Goal: Information Seeking & Learning: Learn about a topic

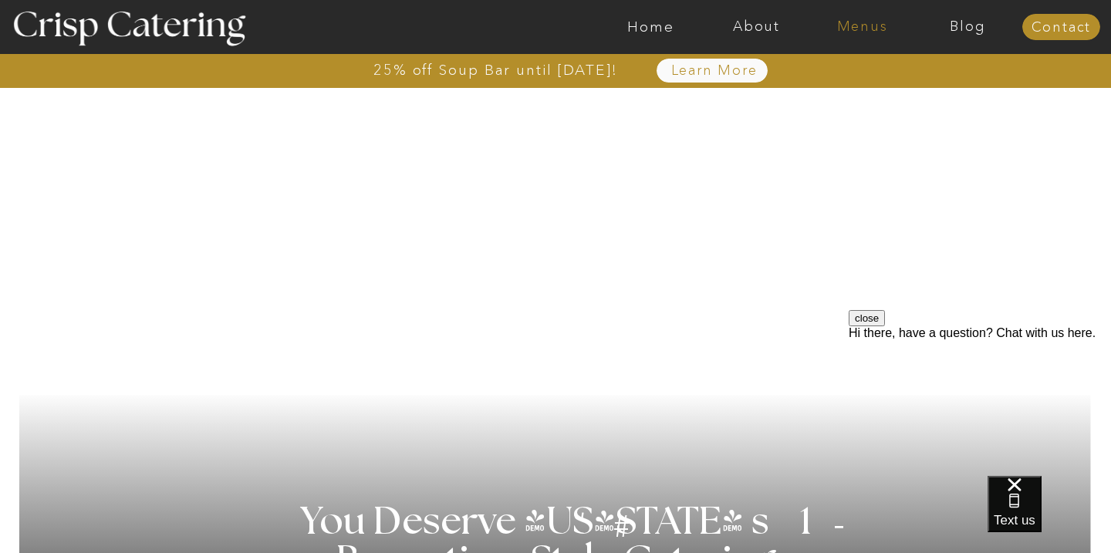
click at [873, 27] on nav "Menus" at bounding box center [862, 26] width 106 height 15
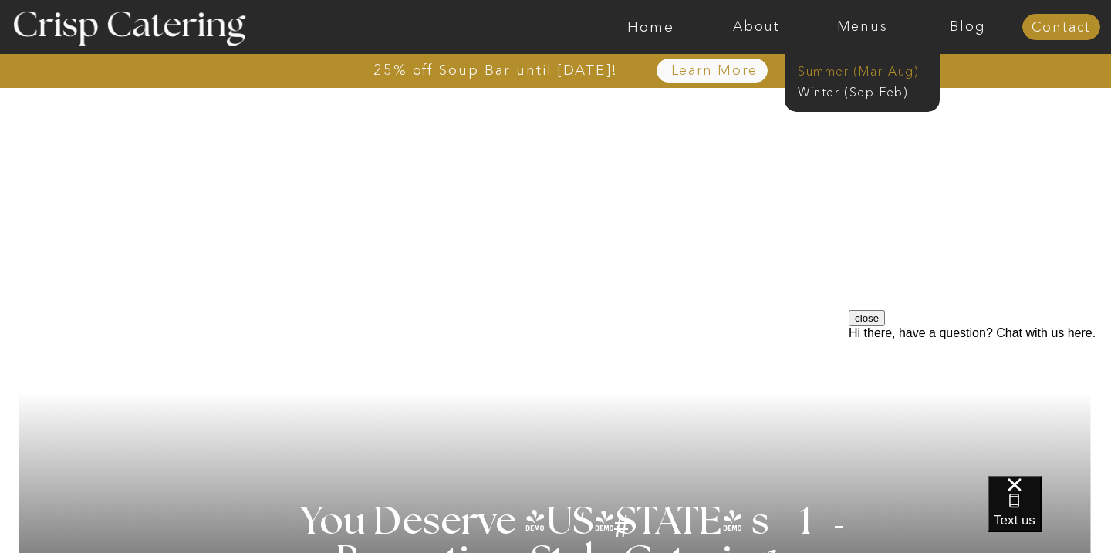
click at [866, 76] on nav "Summer (Mar-Aug)" at bounding box center [867, 70] width 138 height 15
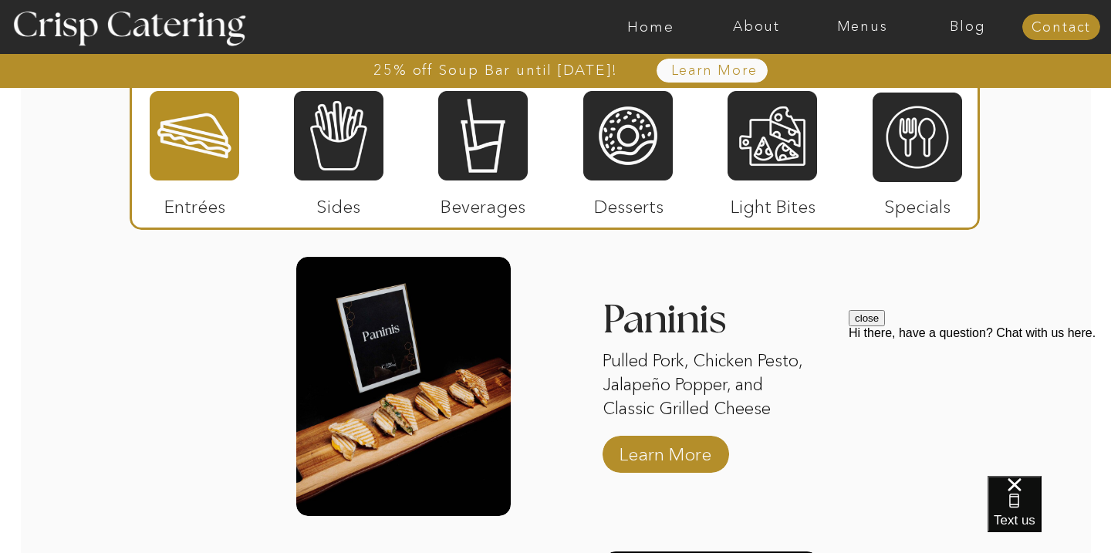
scroll to position [1518, 0]
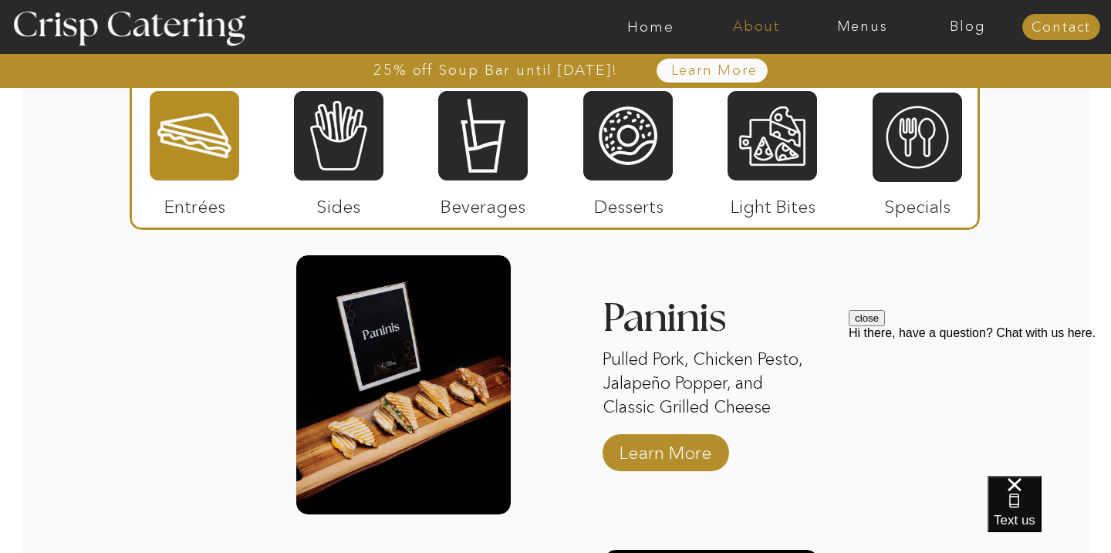
click at [762, 29] on nav "About" at bounding box center [757, 26] width 106 height 15
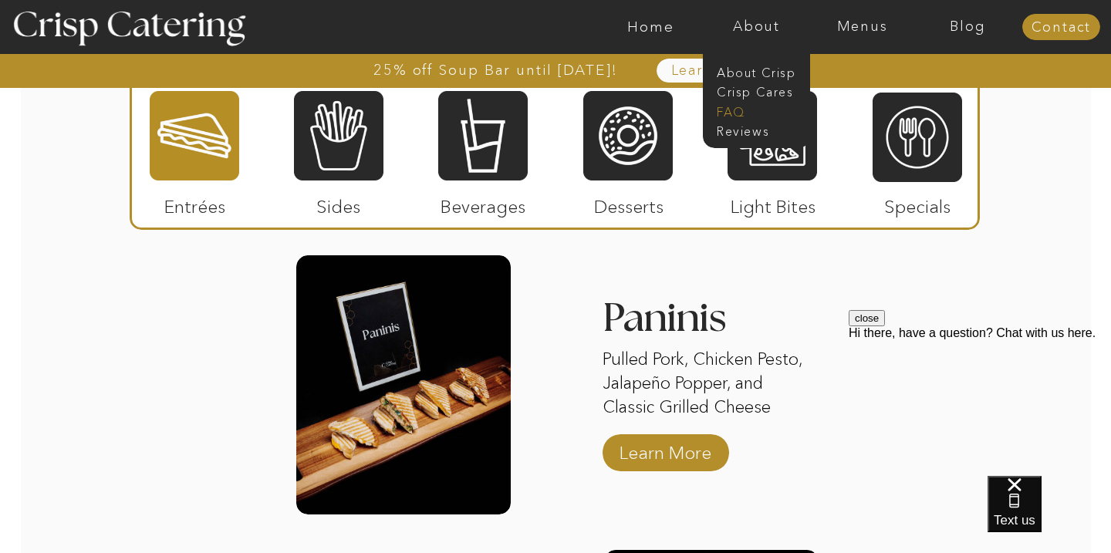
click at [752, 114] on nav "faq" at bounding box center [755, 110] width 77 height 15
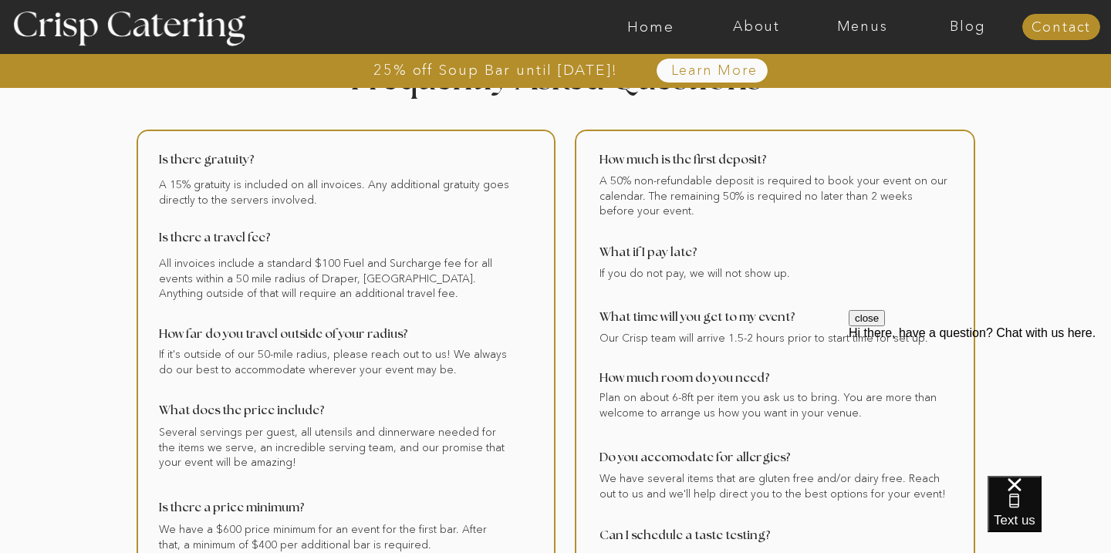
scroll to position [57, 0]
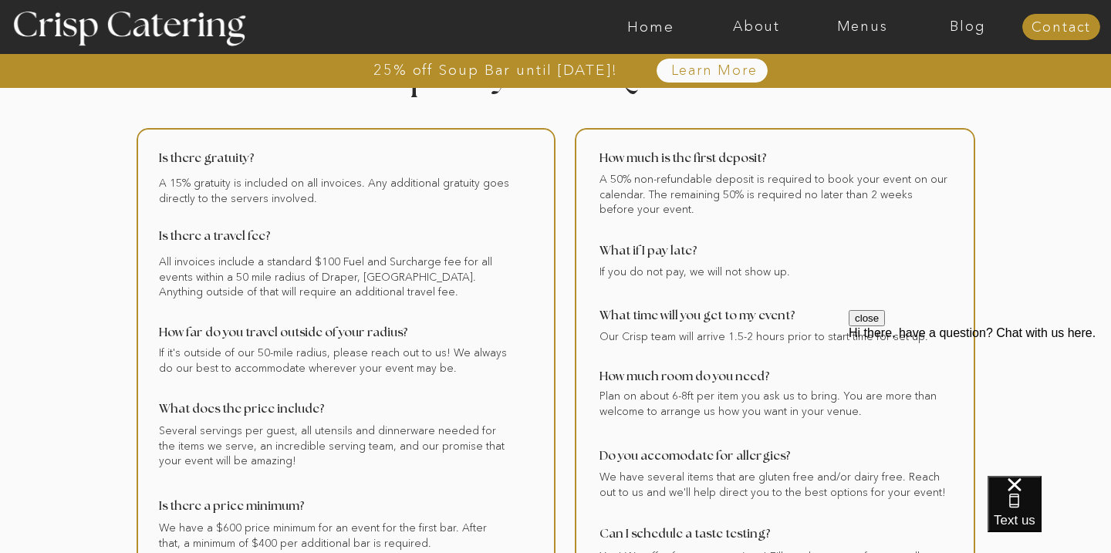
click at [885, 326] on button "close" at bounding box center [867, 318] width 36 height 16
click at [859, 32] on nav "Menus" at bounding box center [862, 26] width 106 height 15
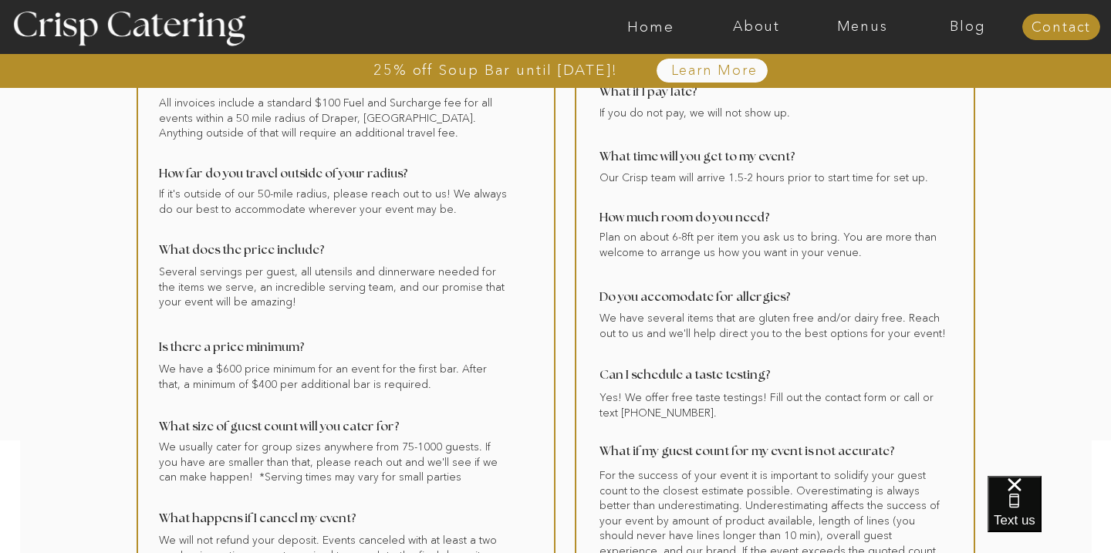
scroll to position [217, 0]
click at [864, 30] on nav "Menus" at bounding box center [862, 26] width 106 height 15
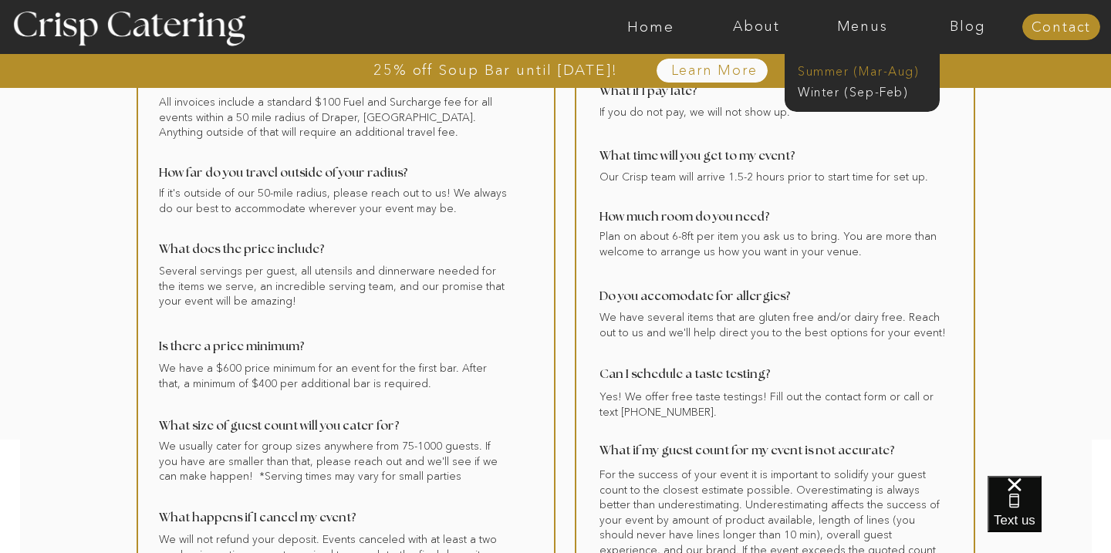
click at [856, 74] on nav "Summer (Mar-Aug)" at bounding box center [867, 70] width 138 height 15
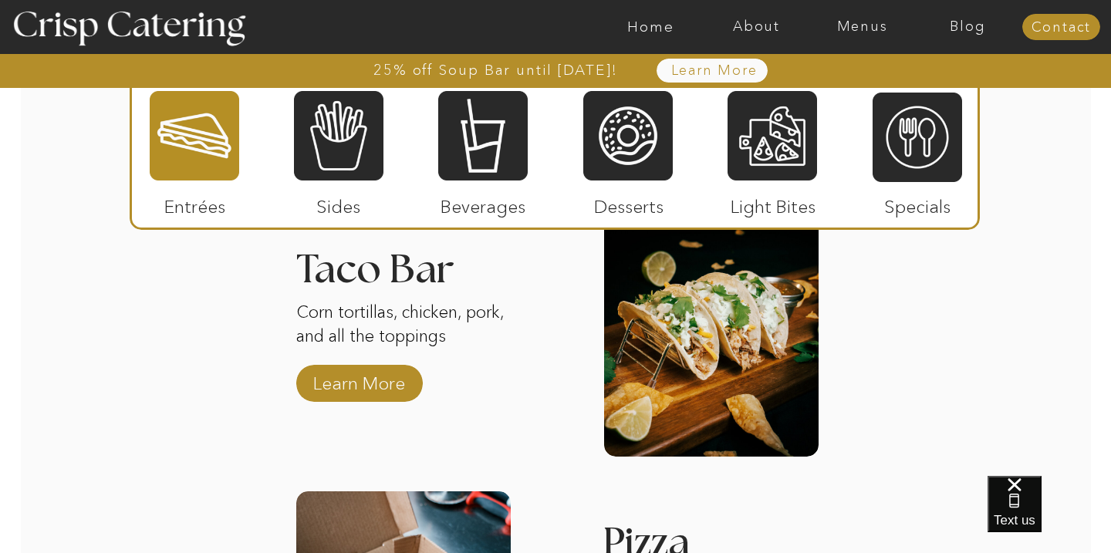
scroll to position [1871, 0]
click at [388, 383] on p "Learn More" at bounding box center [359, 378] width 103 height 45
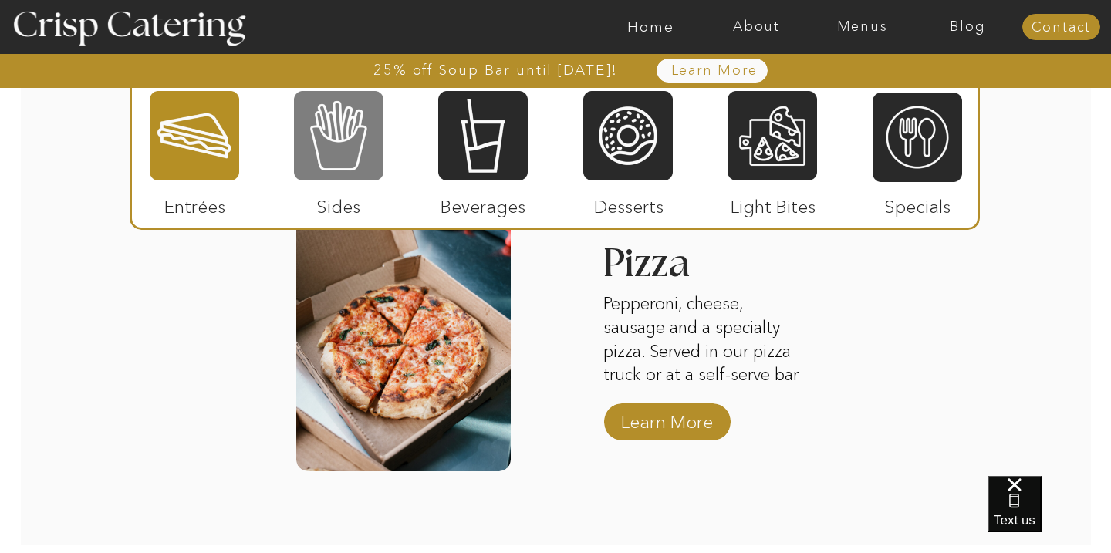
scroll to position [2146, 0]
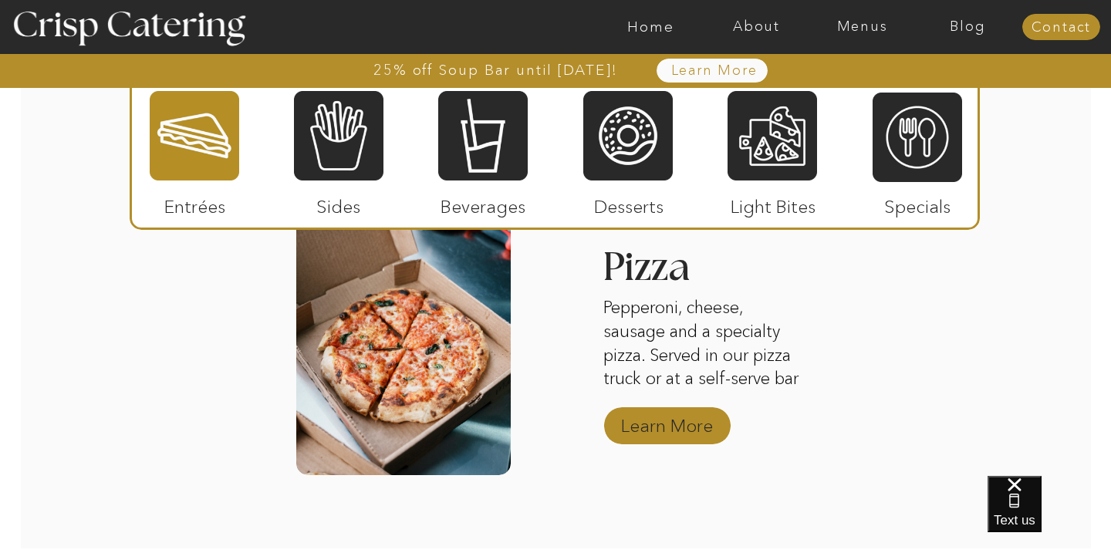
click at [681, 435] on p "Learn More" at bounding box center [667, 422] width 103 height 45
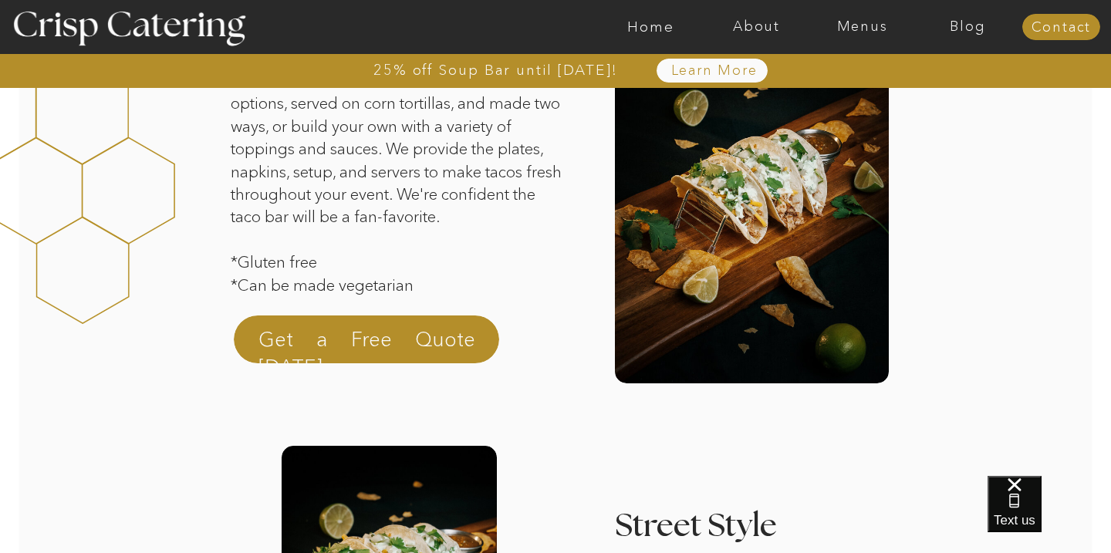
scroll to position [68, 0]
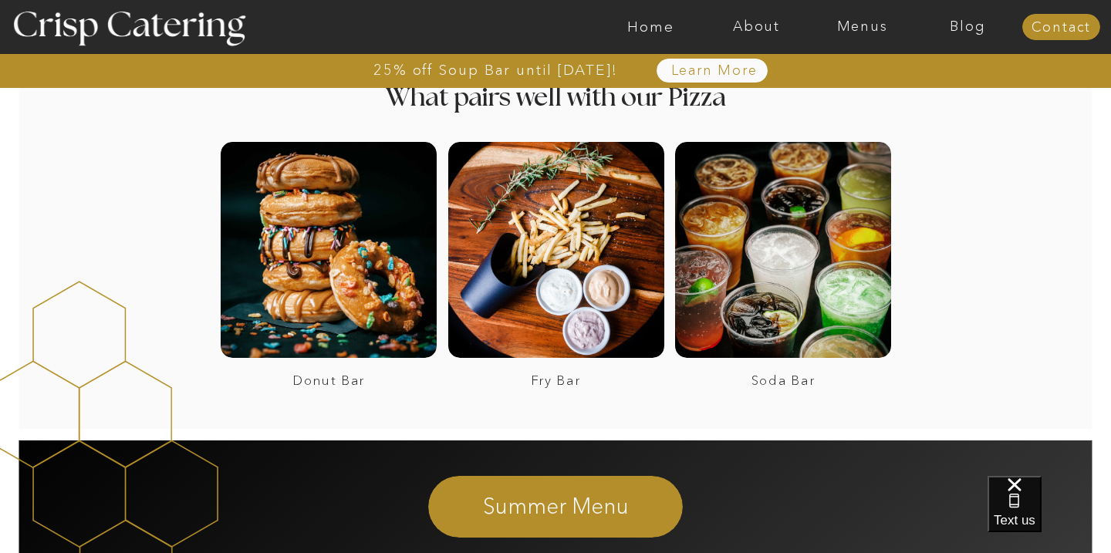
scroll to position [2876, 0]
